Goal: Navigation & Orientation: Go to known website

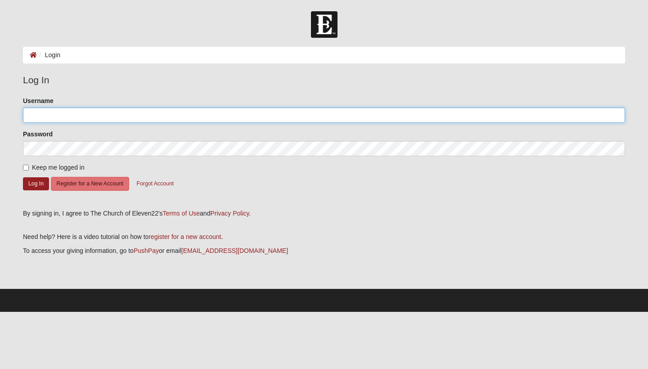
type input "JEFFANDBARBARA"
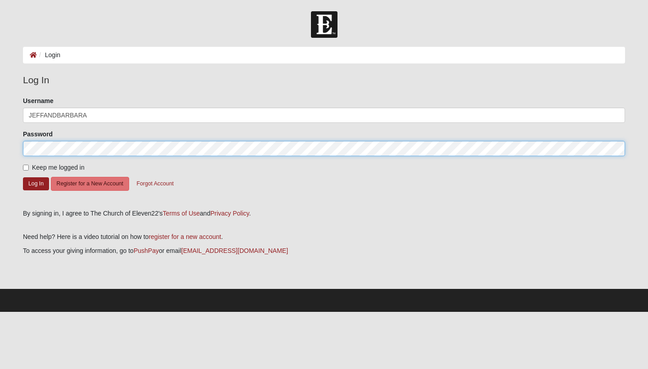
click at [36, 183] on button "Log In" at bounding box center [36, 183] width 26 height 13
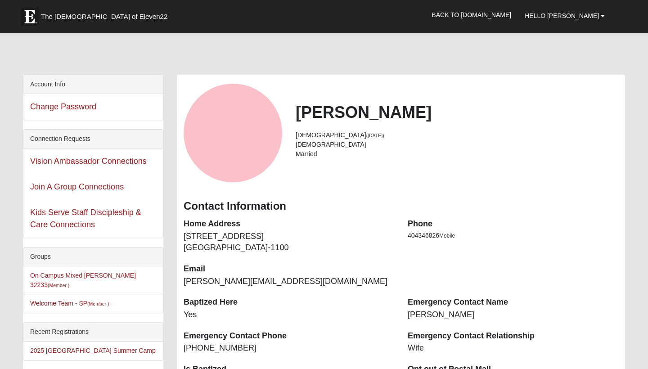
click at [83, 20] on span "The [DEMOGRAPHIC_DATA] of Eleven22" at bounding box center [104, 16] width 126 height 9
click at [584, 18] on span "Hello [PERSON_NAME]" at bounding box center [561, 15] width 74 height 7
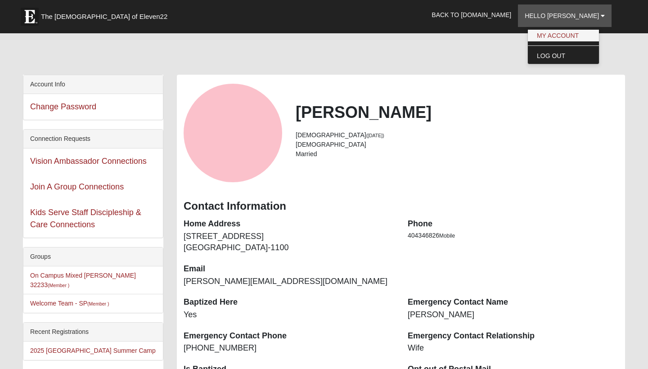
click at [569, 37] on link "My Account" at bounding box center [563, 36] width 71 height 12
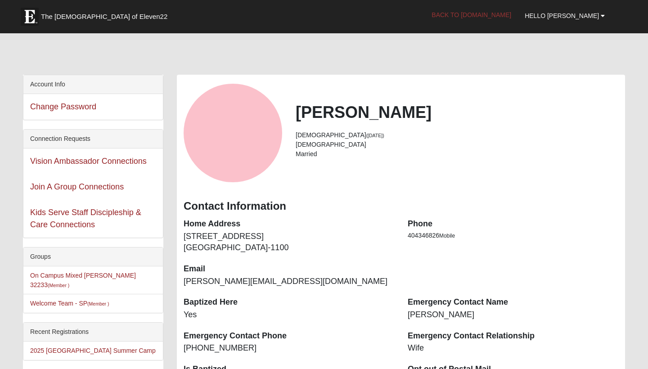
click at [509, 17] on link "Back to [DOMAIN_NAME]" at bounding box center [471, 15] width 93 height 22
click at [568, 11] on link "Hello [PERSON_NAME]" at bounding box center [565, 15] width 94 height 22
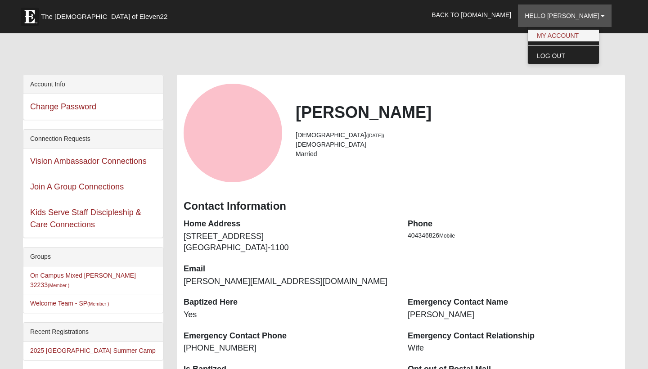
click at [568, 34] on link "My Account" at bounding box center [563, 36] width 71 height 12
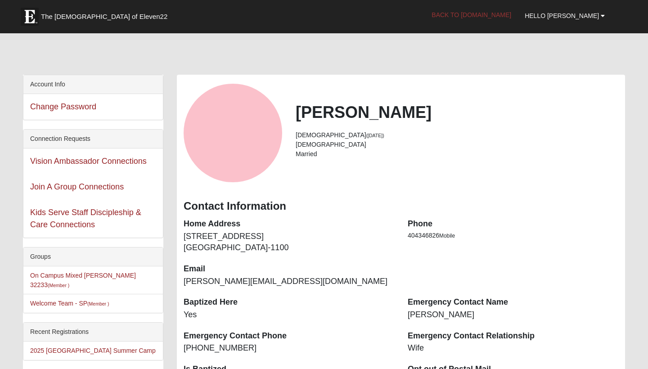
click at [469, 17] on link "Back to [DOMAIN_NAME]" at bounding box center [471, 15] width 93 height 22
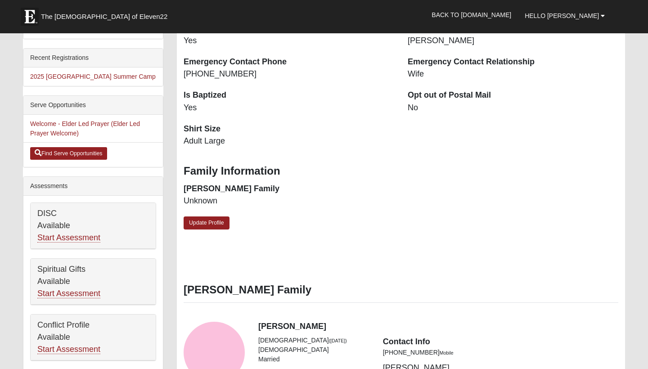
scroll to position [273, 0]
